Goal: Task Accomplishment & Management: Use online tool/utility

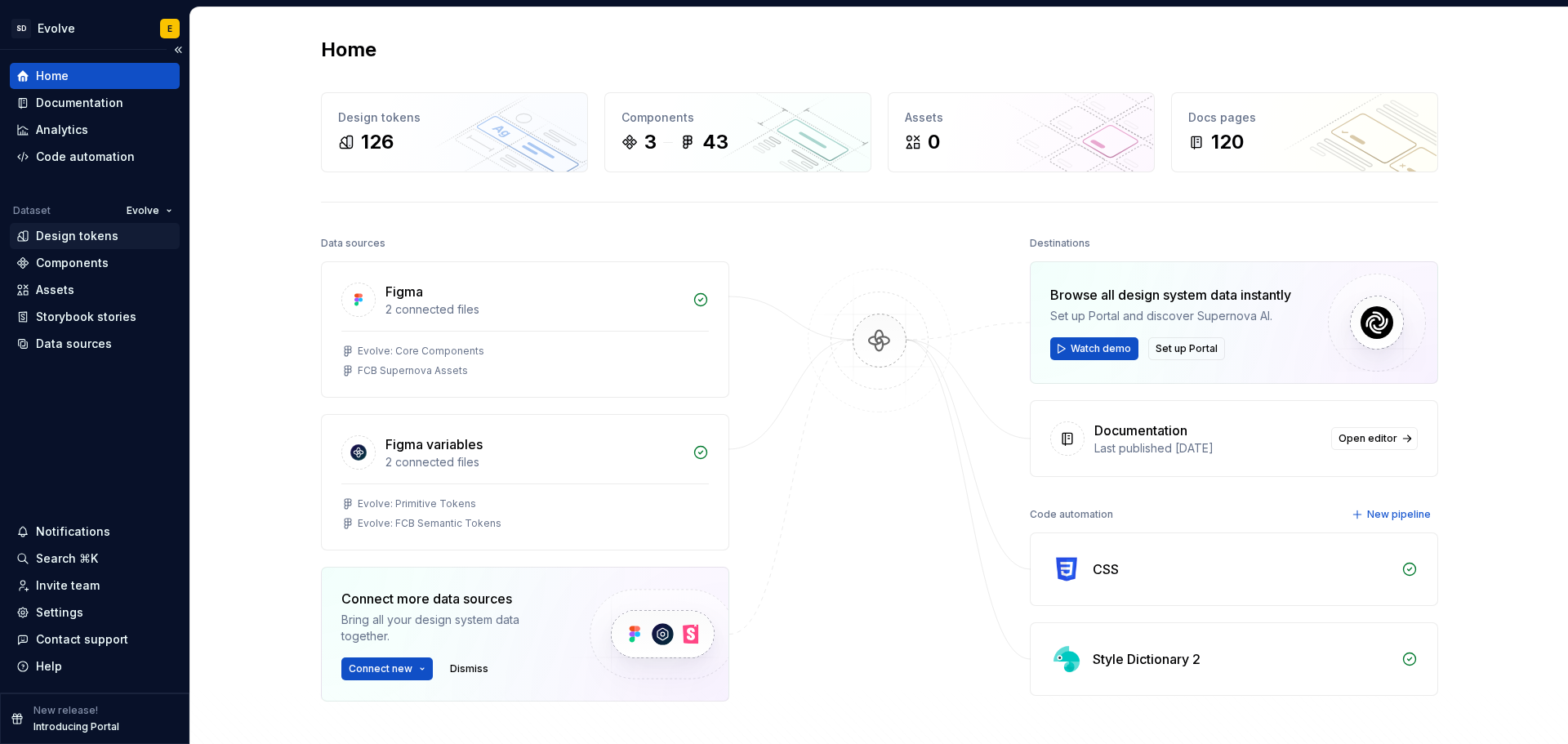
click at [87, 233] on div "Design tokens" at bounding box center [77, 236] width 82 height 17
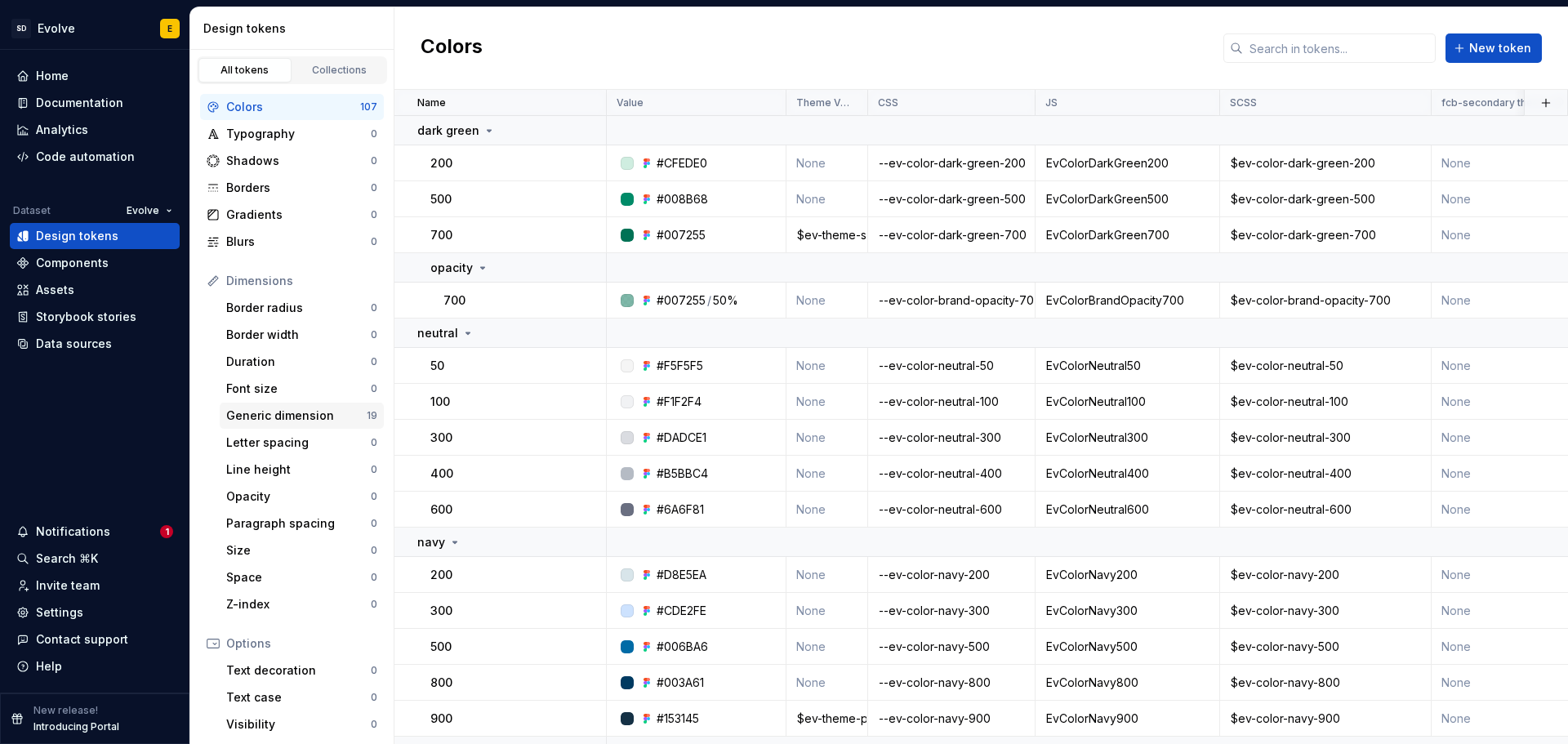
click at [250, 418] on div "Generic dimension" at bounding box center [296, 415] width 141 height 17
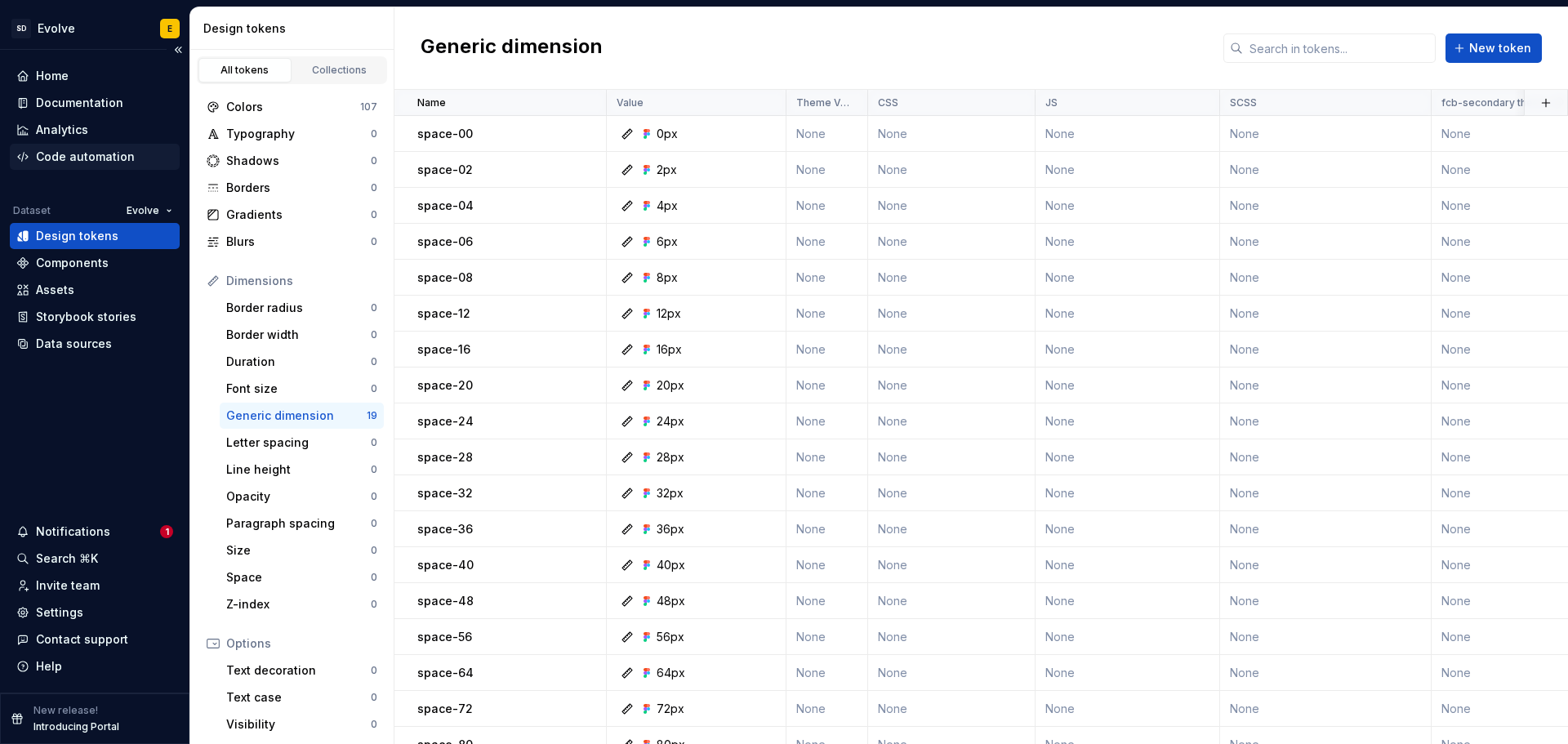
click at [71, 151] on div "Code automation" at bounding box center [85, 156] width 99 height 17
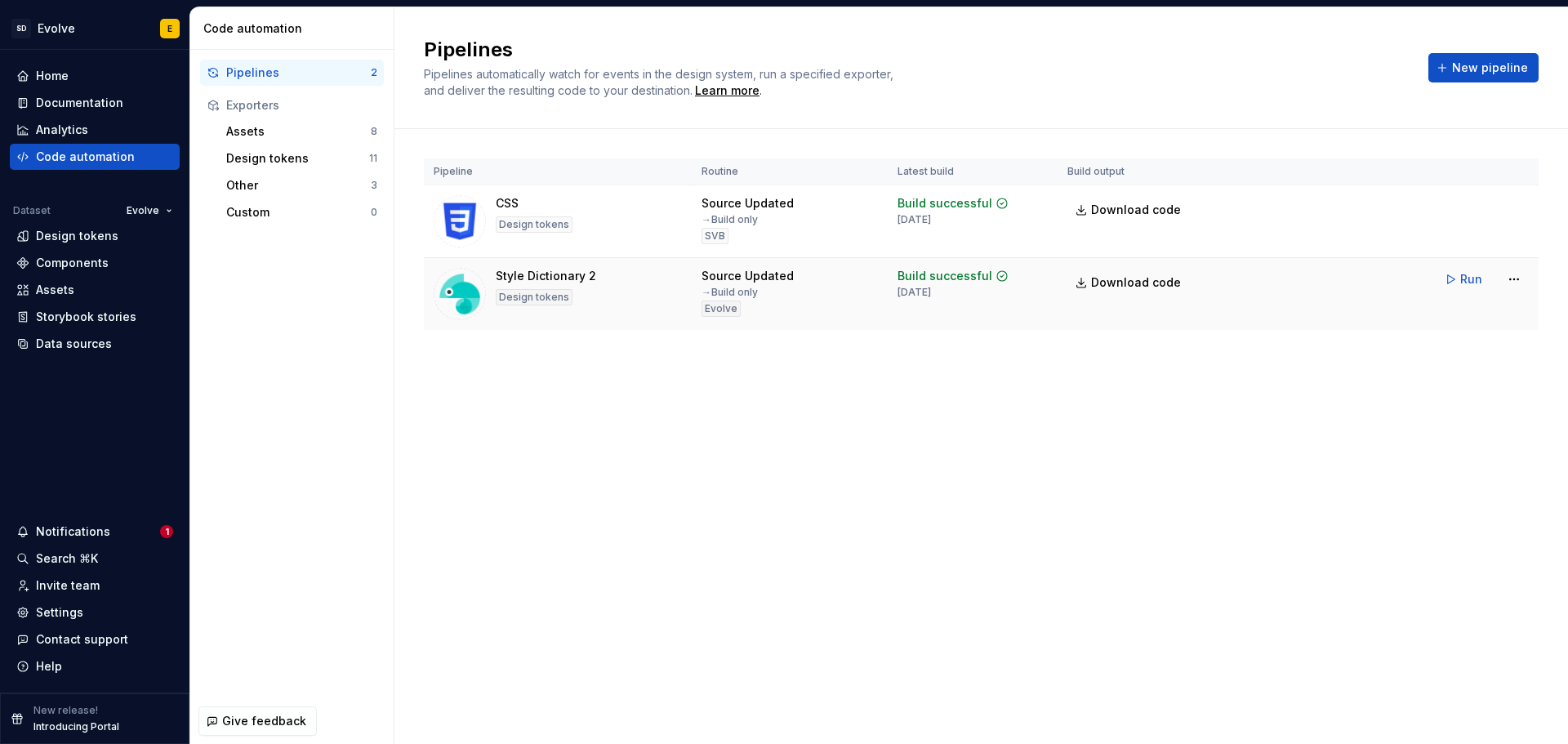
click at [1262, 296] on td "Run" at bounding box center [1370, 279] width 337 height 43
click at [1514, 278] on html "SD Evolve E Home Documentation Analytics Code automation Dataset Evolve Design …" at bounding box center [784, 372] width 1568 height 744
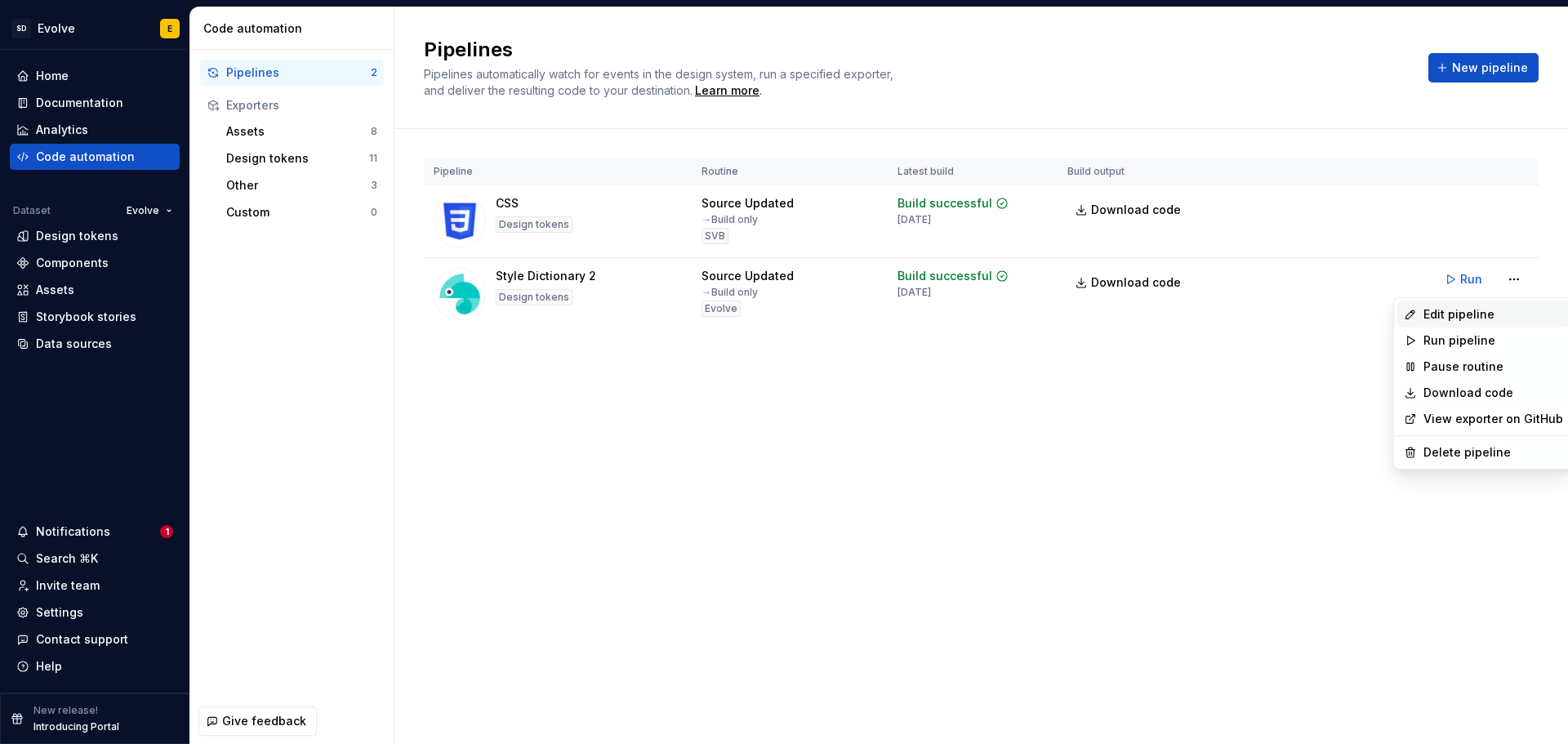
click at [1475, 309] on div "Edit pipeline" at bounding box center [1494, 314] width 140 height 17
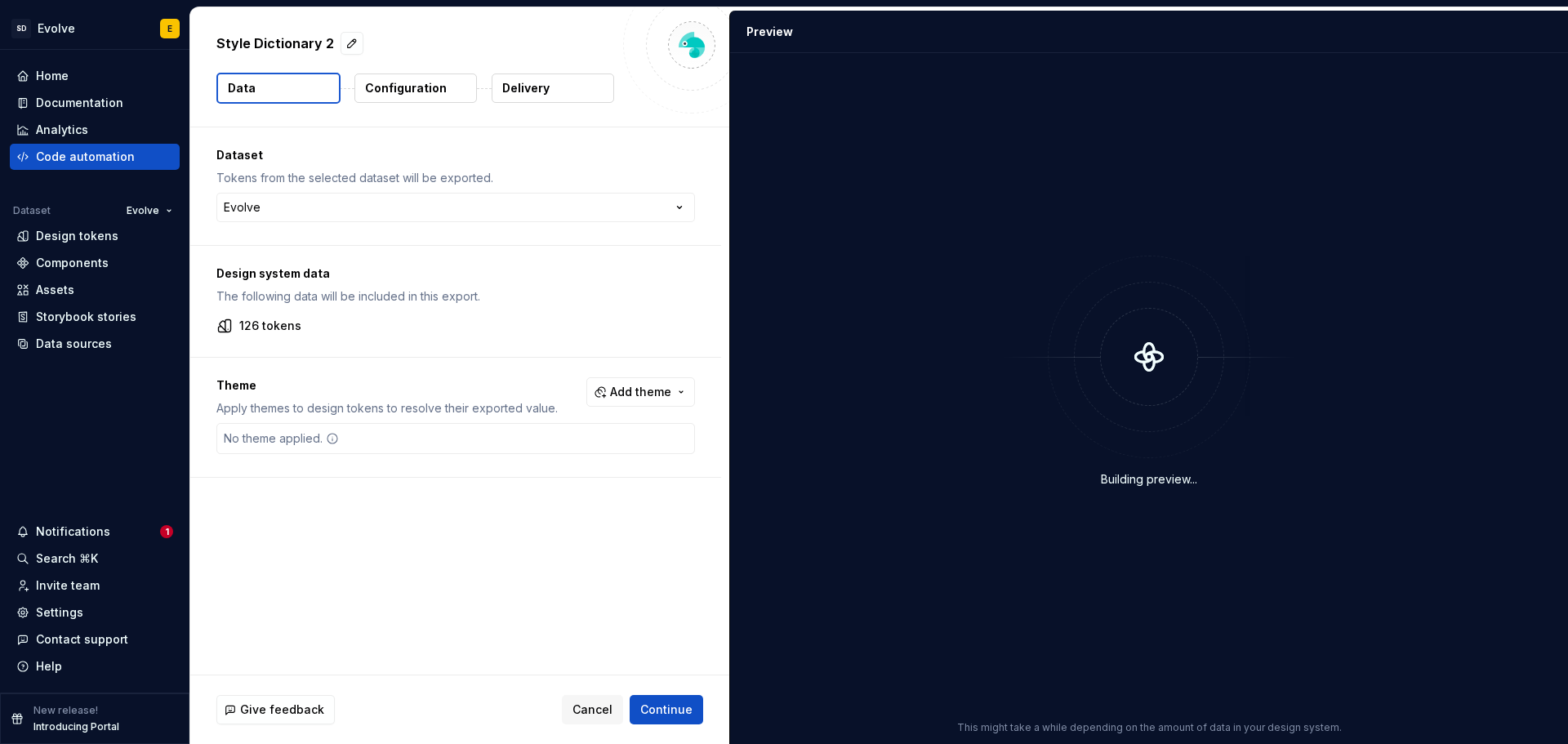
click at [332, 44] on div "Style Dictionary 2" at bounding box center [415, 44] width 398 height 30
click at [327, 45] on p "Style Dictionary 2" at bounding box center [275, 43] width 118 height 19
click at [353, 47] on button "button" at bounding box center [352, 43] width 23 height 23
click at [331, 43] on textarea "**********" at bounding box center [413, 44] width 400 height 26
type textarea "*"
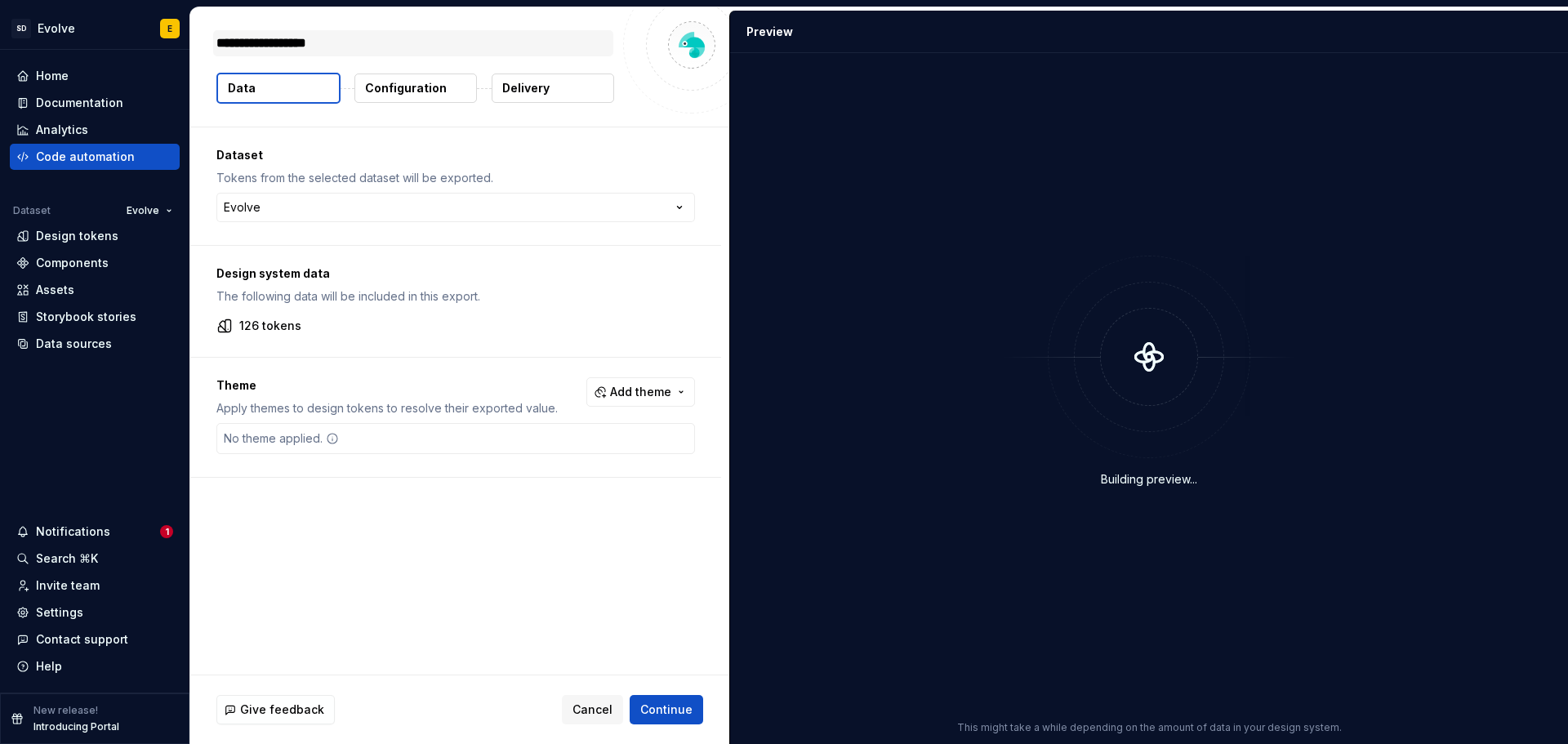
type textarea "**********"
type textarea "*"
type textarea "**********"
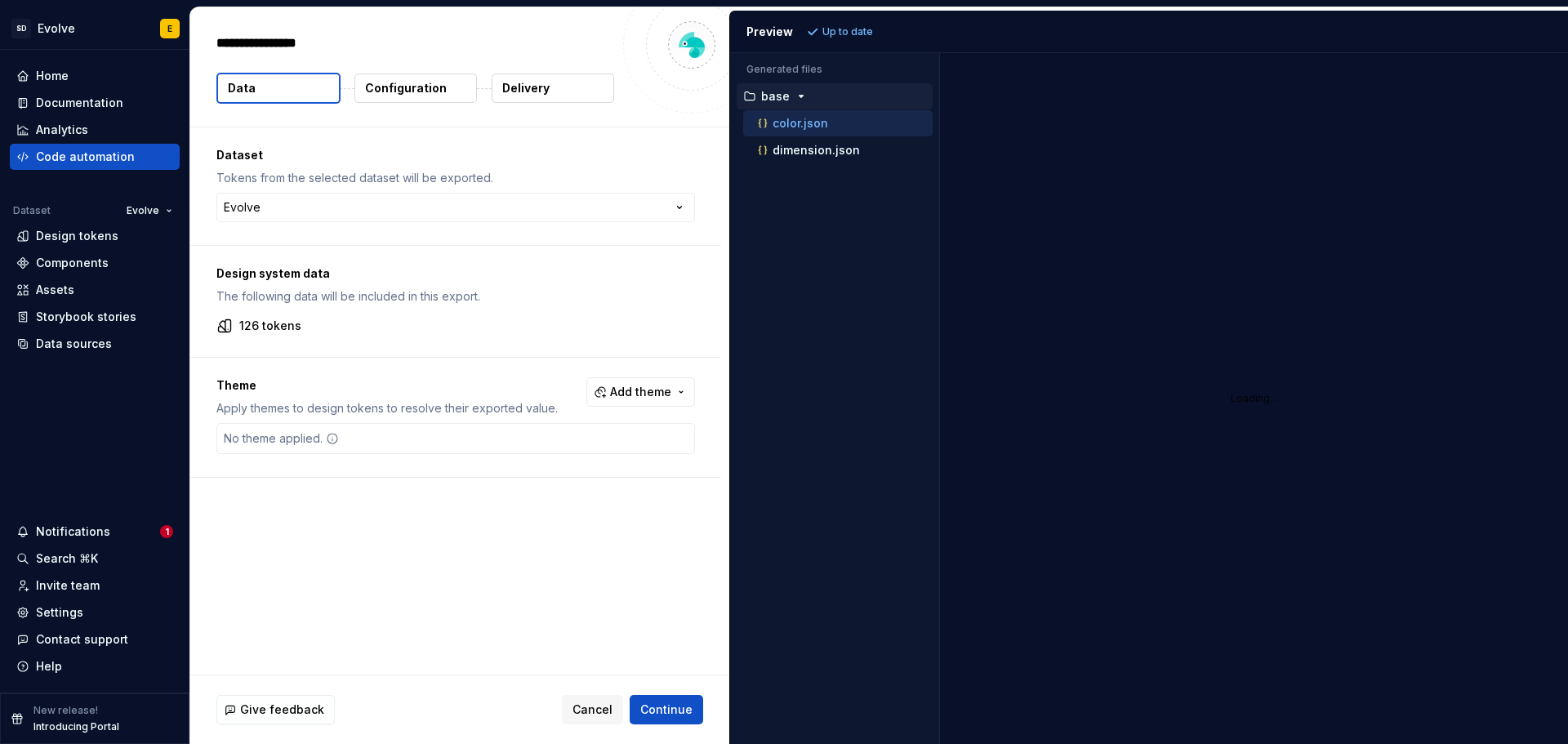
click at [629, 58] on div at bounding box center [691, 45] width 137 height 137
type textarea "*"
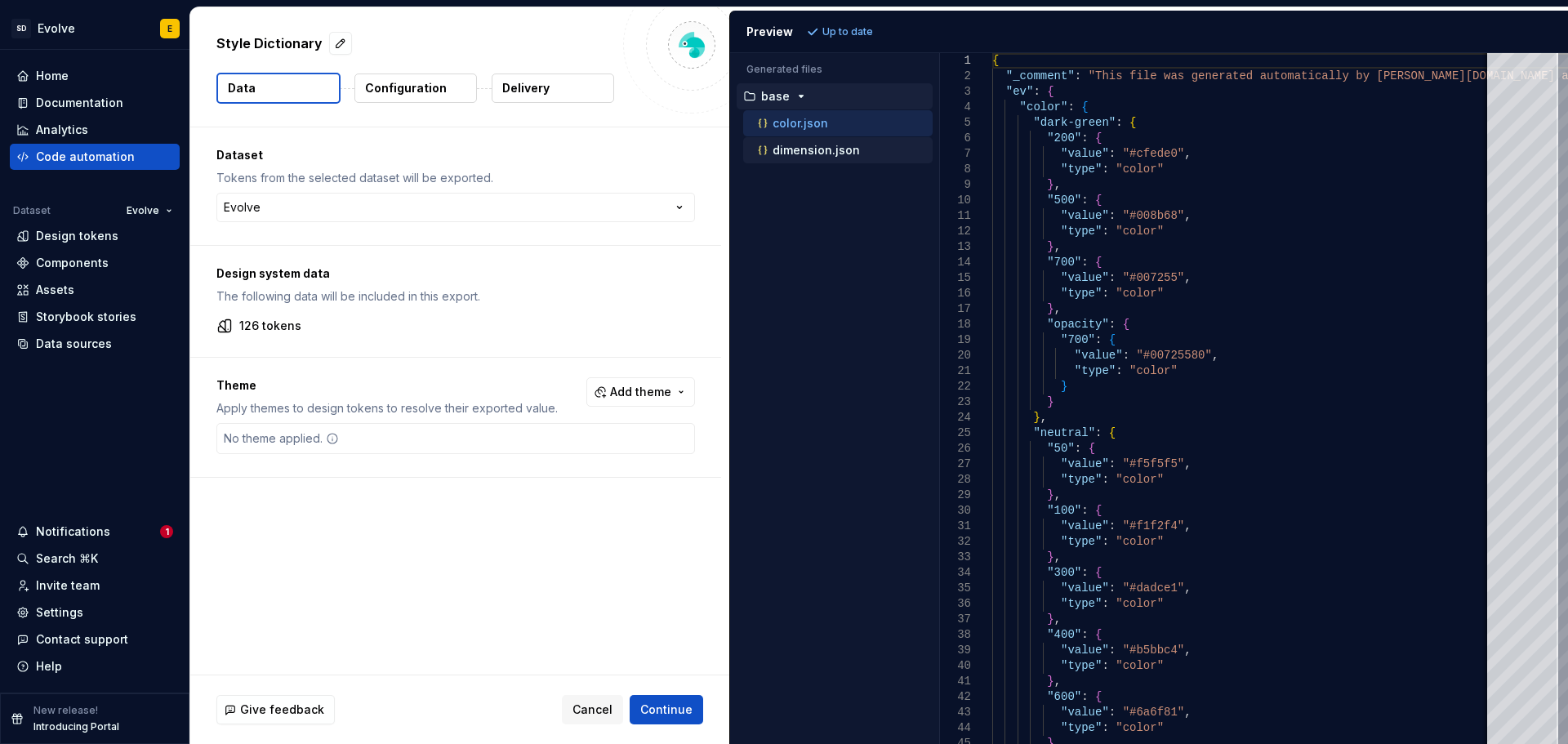
click at [788, 147] on p "dimension.json" at bounding box center [816, 149] width 87 height 13
type textarea "**********"
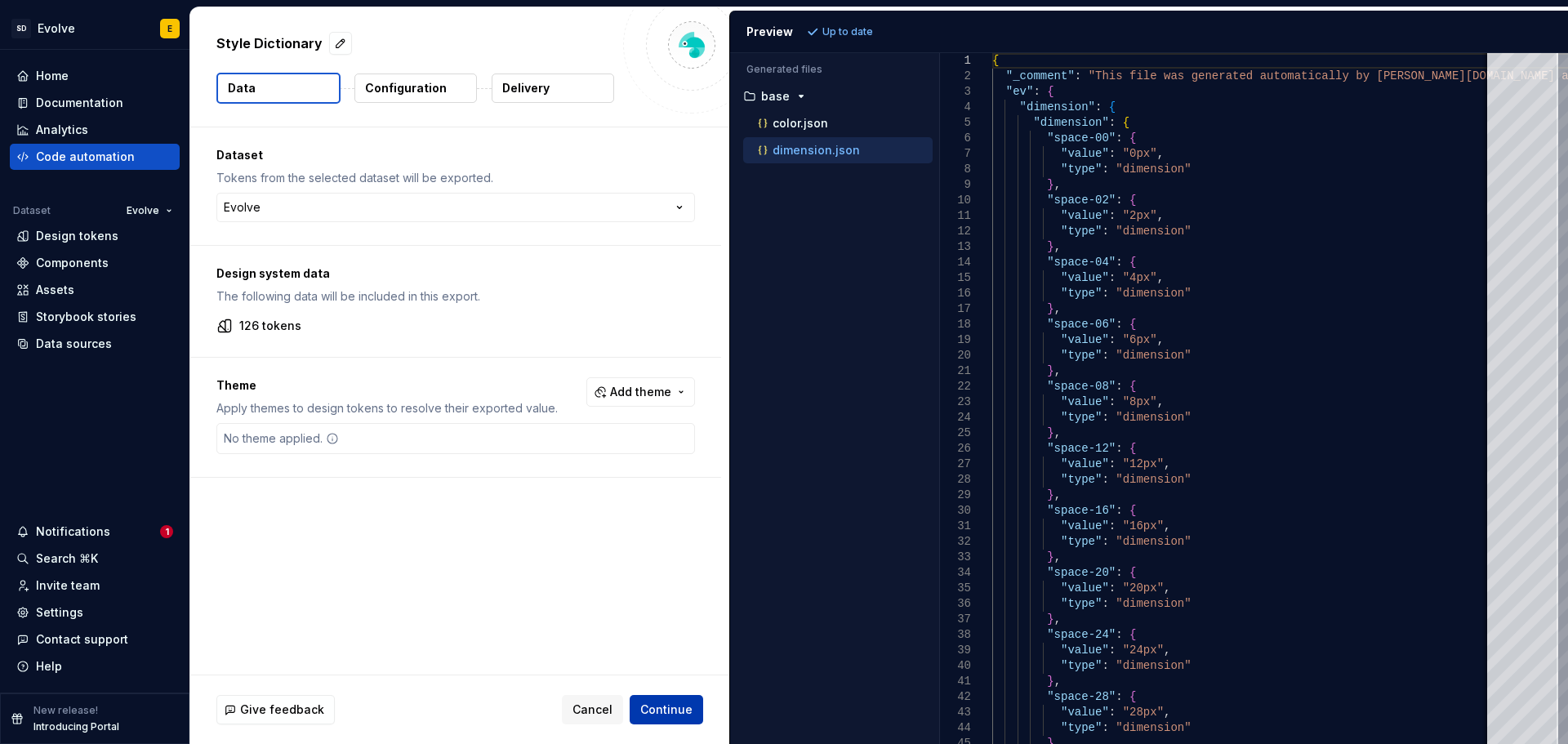
click at [667, 705] on span "Continue" at bounding box center [667, 710] width 52 height 17
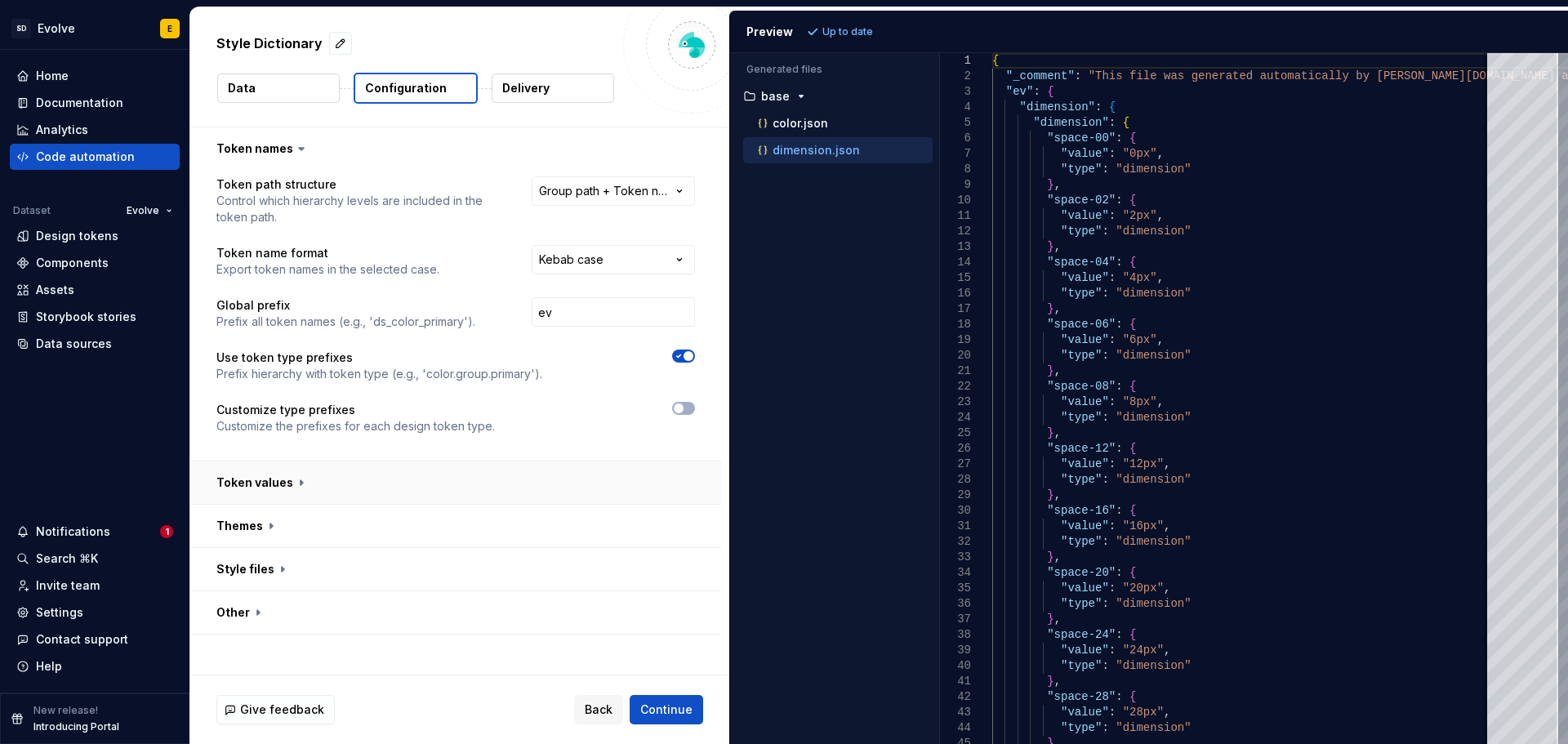
click at [292, 481] on button "button" at bounding box center [455, 483] width 531 height 43
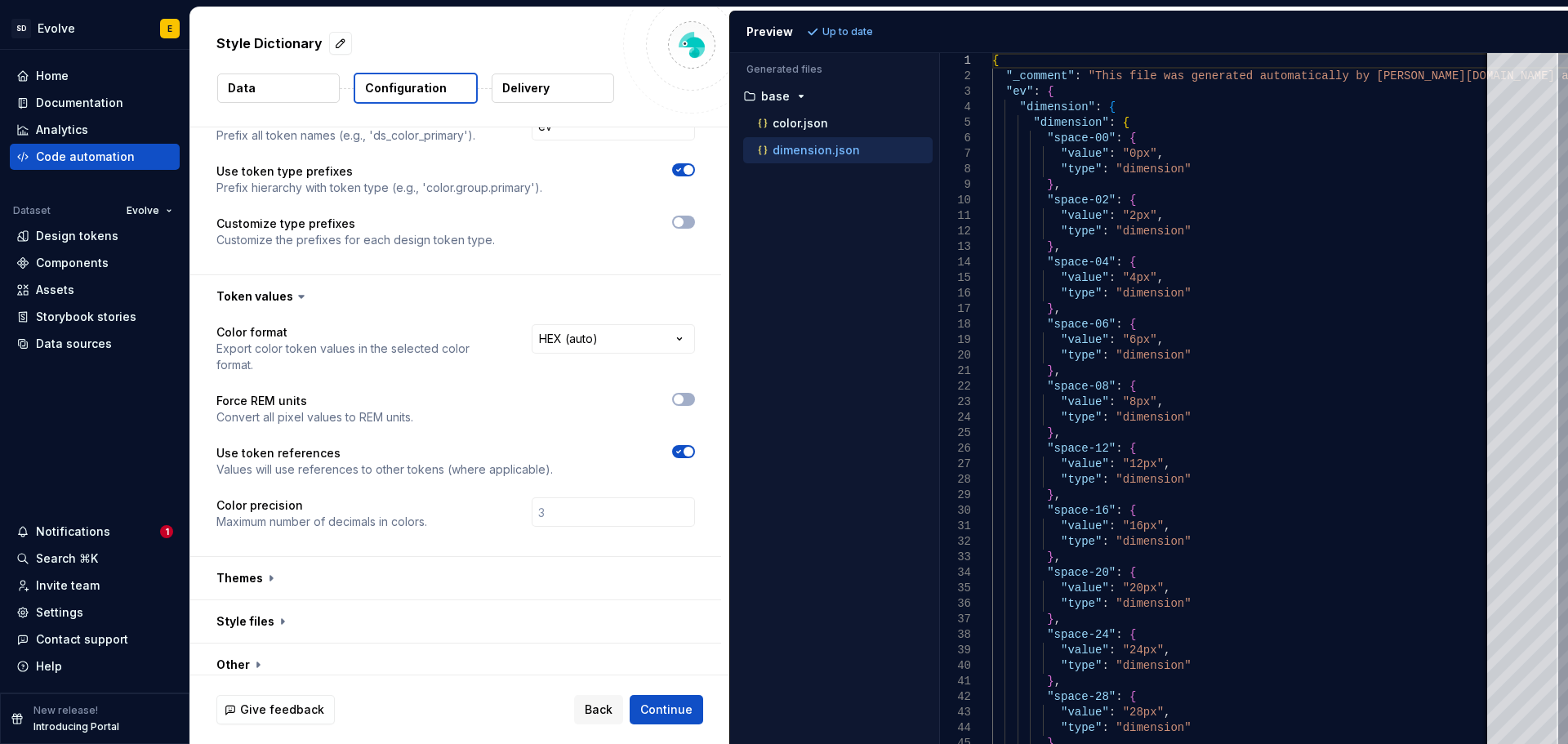
scroll to position [198, 0]
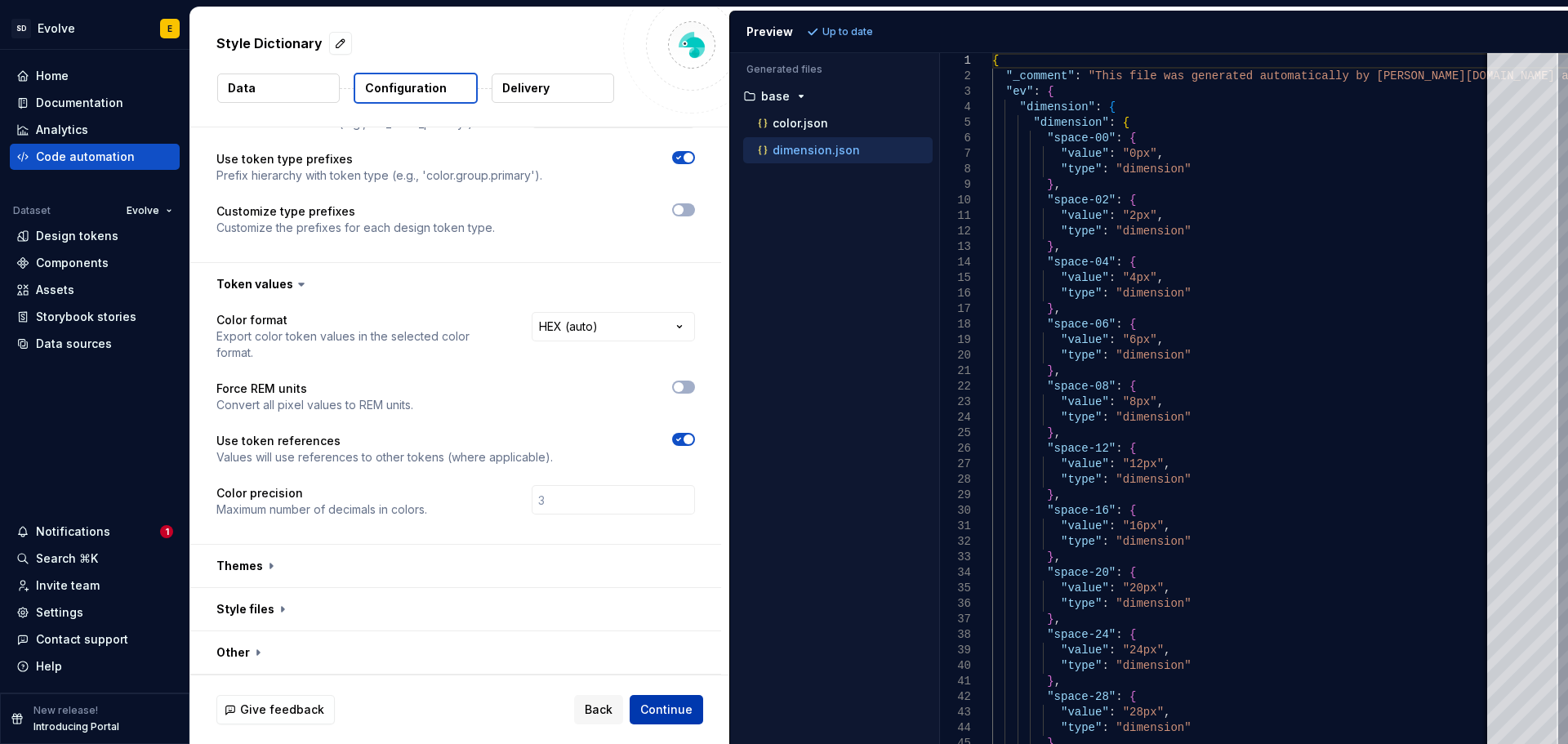
click at [667, 713] on span "Continue" at bounding box center [667, 710] width 52 height 17
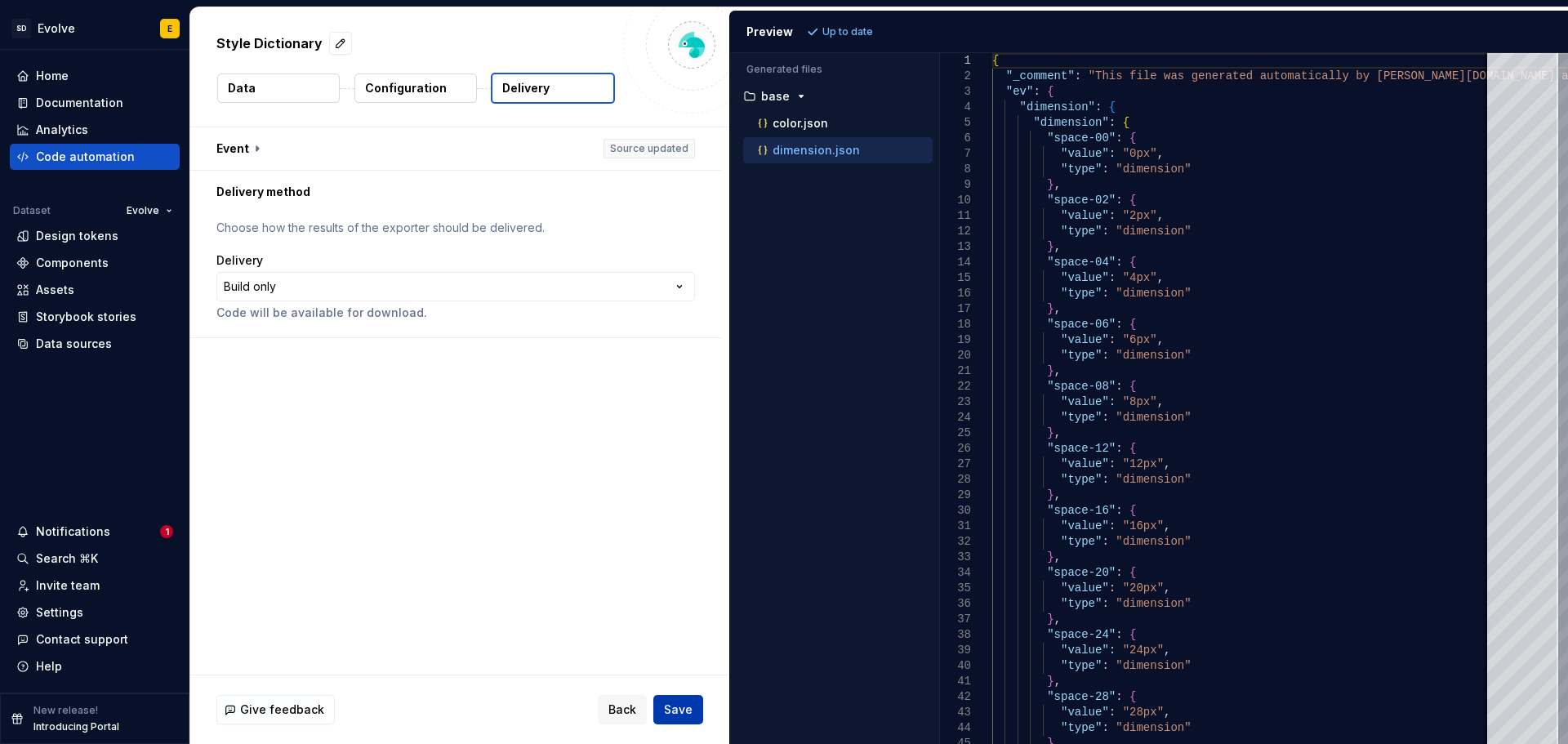
click at [681, 709] on span "Save" at bounding box center [678, 710] width 29 height 17
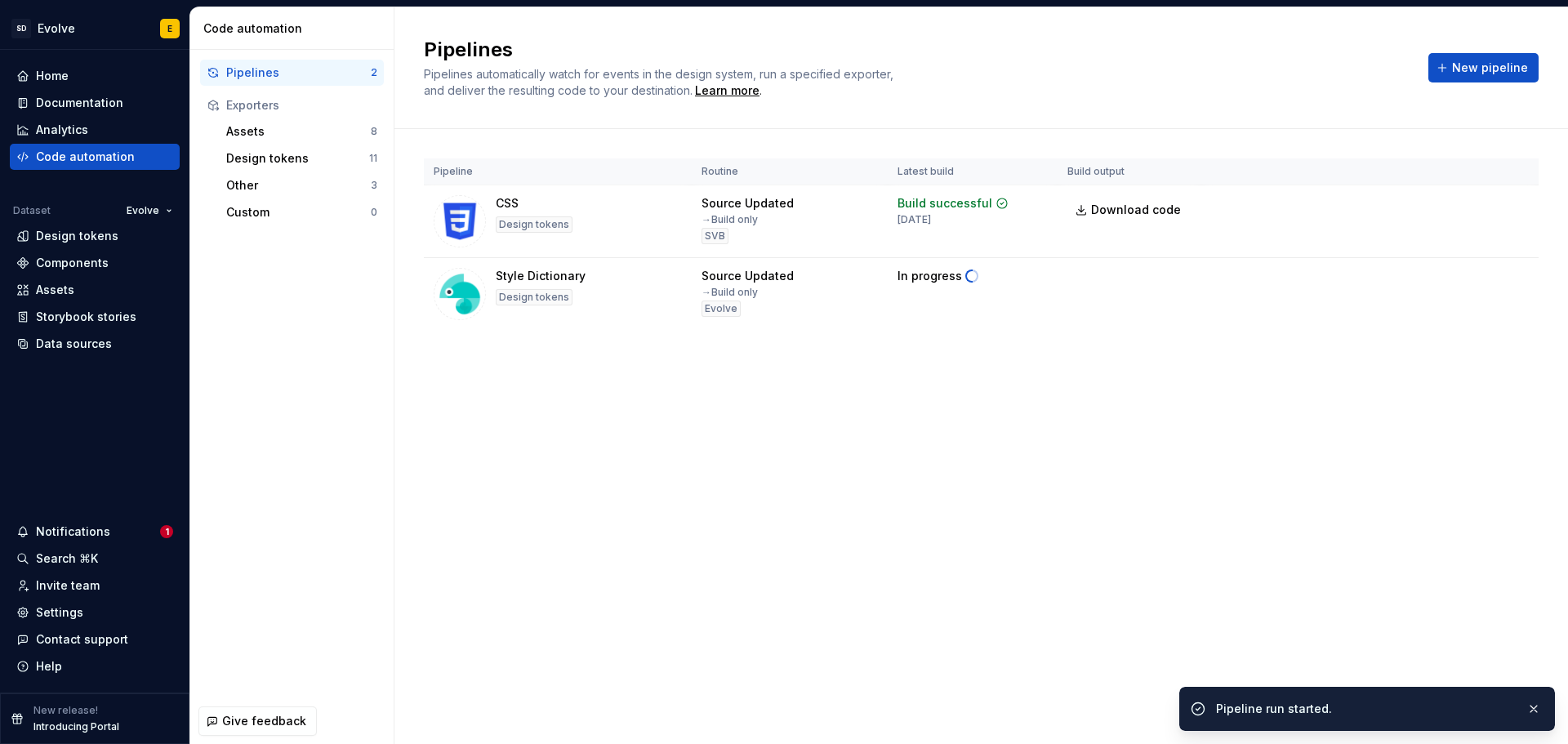
click at [628, 705] on div "Pipelines Pipelines automatically watch for events in the design system, run a …" at bounding box center [981, 375] width 1174 height 737
click at [1460, 709] on span "Download code" at bounding box center [1471, 709] width 77 height 13
